Goal: Navigation & Orientation: Find specific page/section

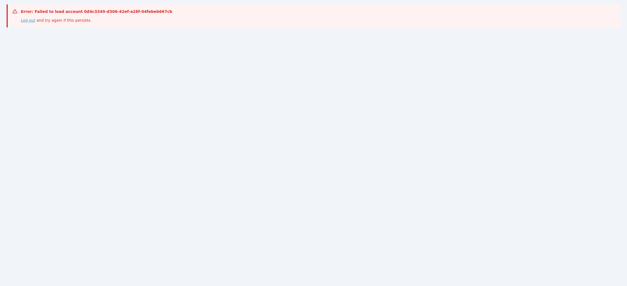
click at [26, 21] on link "Log out" at bounding box center [28, 20] width 14 height 4
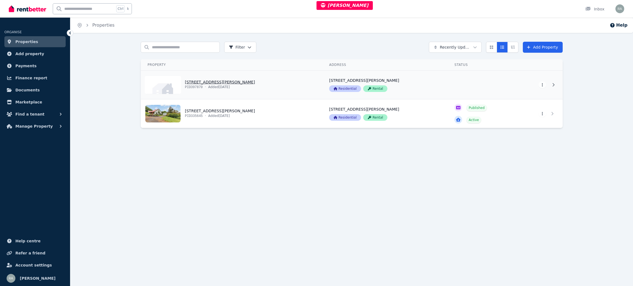
click at [270, 84] on link "View property details" at bounding box center [232, 85] width 182 height 29
